Goal: Transaction & Acquisition: Purchase product/service

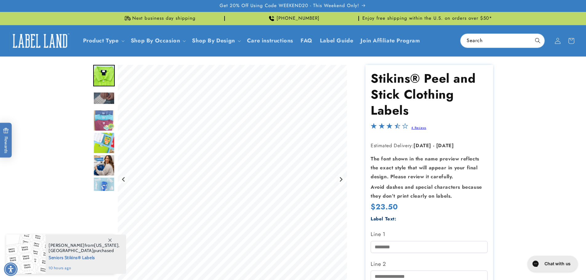
click at [104, 96] on img "Go to slide 3" at bounding box center [104, 98] width 22 height 13
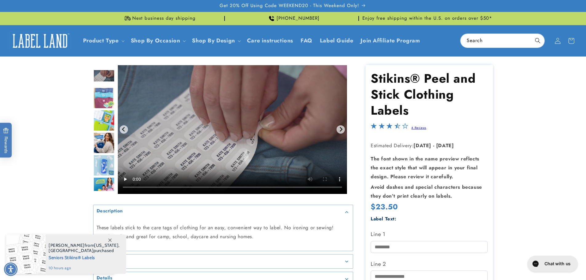
click at [99, 110] on img "Go to slide 5" at bounding box center [104, 121] width 22 height 22
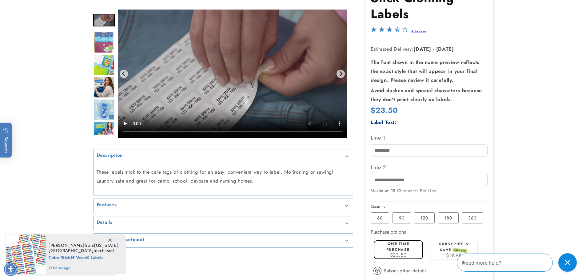
scroll to position [154, 0]
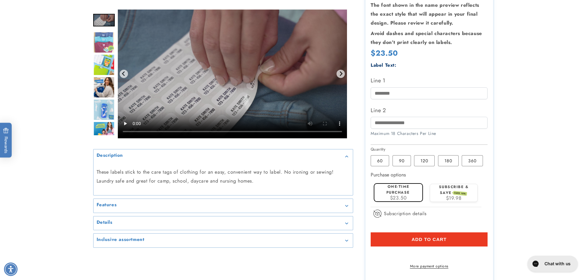
click at [426, 240] on span "Add to cart" at bounding box center [428, 240] width 35 height 6
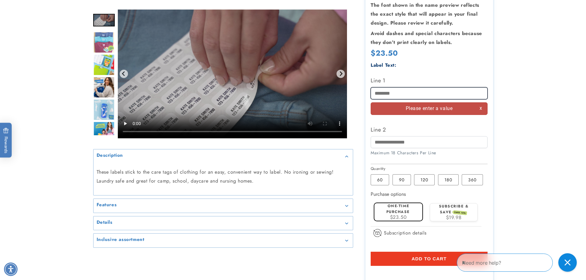
click at [406, 96] on input "Line 1" at bounding box center [428, 93] width 117 height 12
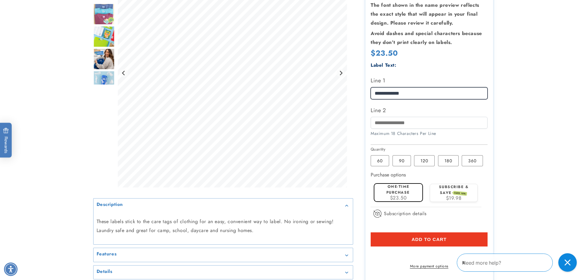
type input "**********"
click at [409, 239] on button "Add to cart" at bounding box center [428, 239] width 117 height 14
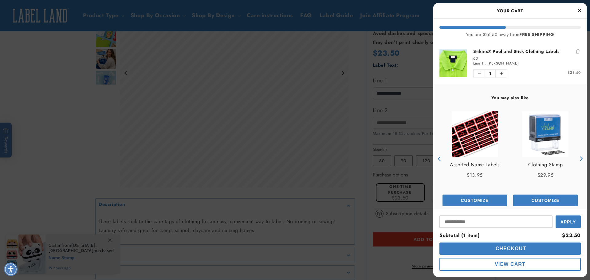
click at [477, 135] on img "product" at bounding box center [475, 134] width 46 height 46
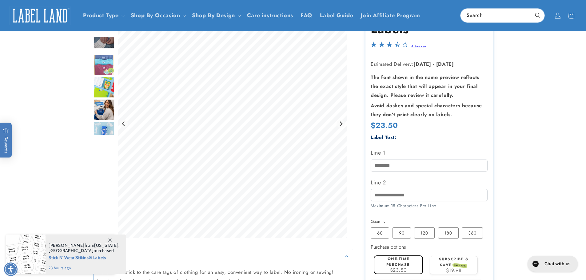
scroll to position [92, 0]
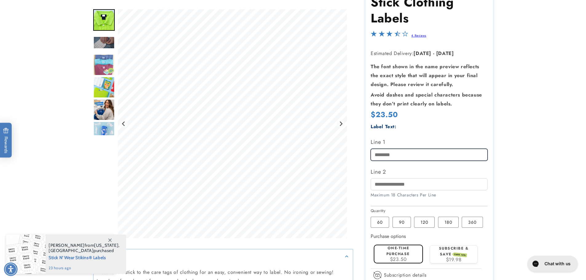
click at [398, 156] on input "Line 1" at bounding box center [428, 155] width 117 height 12
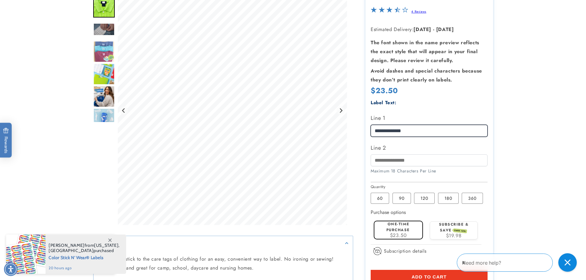
scroll to position [154, 0]
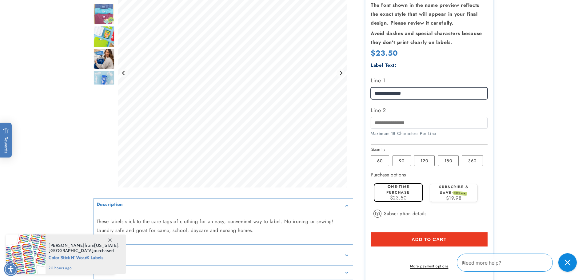
type input "**********"
click at [392, 188] on label "One-time purchase" at bounding box center [397, 189] width 23 height 11
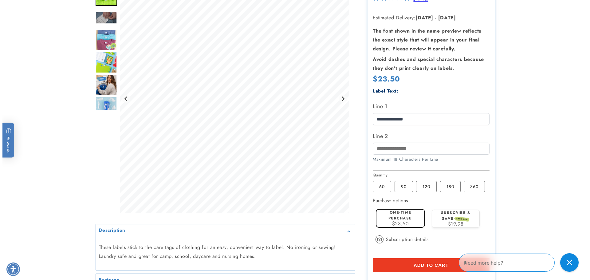
scroll to position [184, 0]
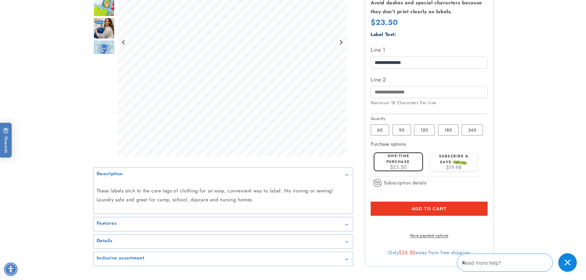
click at [410, 212] on button "Add to cart" at bounding box center [428, 209] width 117 height 14
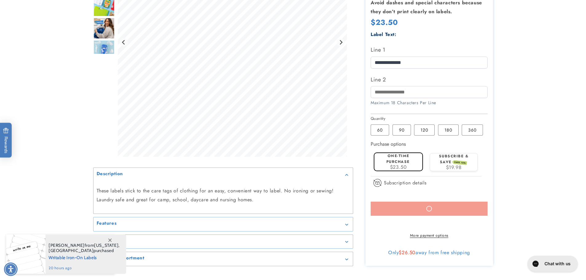
click at [69, 252] on span "[GEOGRAPHIC_DATA]" at bounding box center [71, 251] width 45 height 6
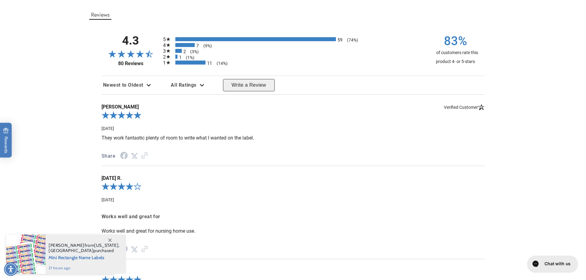
scroll to position [584, 0]
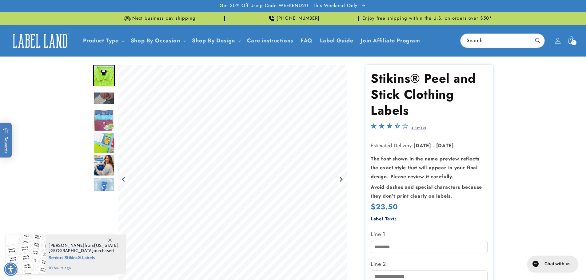
scroll to position [92, 0]
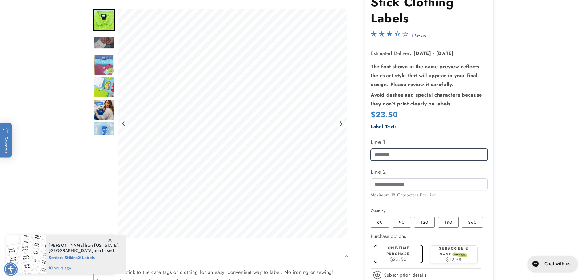
click at [381, 152] on input "Line 1" at bounding box center [428, 155] width 117 height 12
type input "*****"
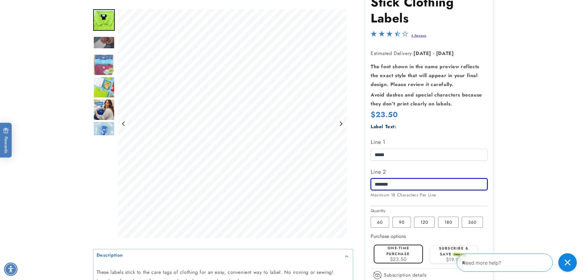
type input "*******"
click at [509, 187] on product-info at bounding box center [293, 162] width 586 height 397
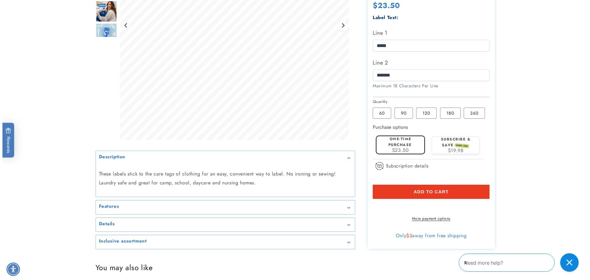
scroll to position [215, 0]
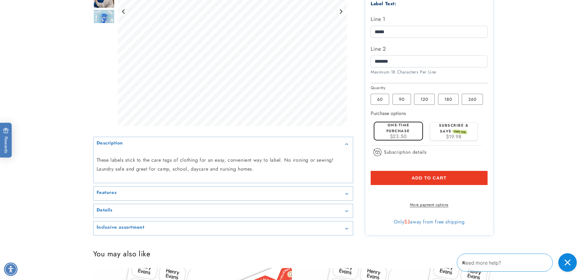
click at [433, 177] on span "Add to cart" at bounding box center [428, 178] width 35 height 6
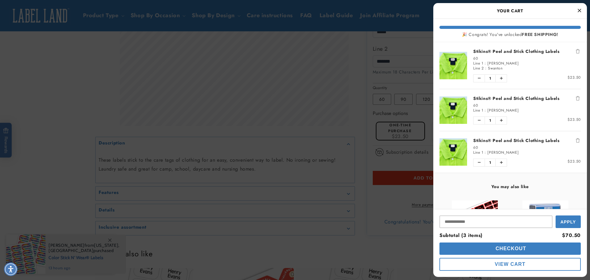
click at [576, 138] on icon "Remove Stikins® Peel and Stick Clothing Labels" at bounding box center [578, 140] width 4 height 4
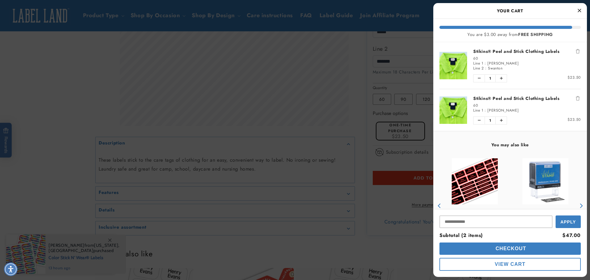
click at [575, 99] on button "Remove Stikins® Peel and Stick Clothing Labels" at bounding box center [578, 98] width 6 height 6
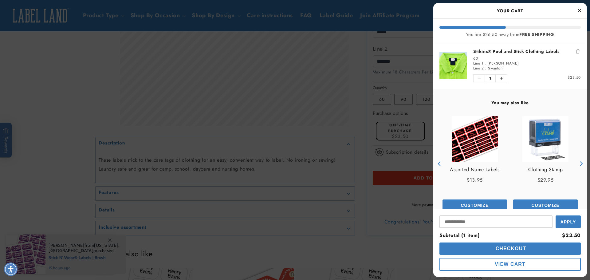
click at [539, 247] on button "Checkout" at bounding box center [510, 249] width 141 height 12
